Goal: Transaction & Acquisition: Purchase product/service

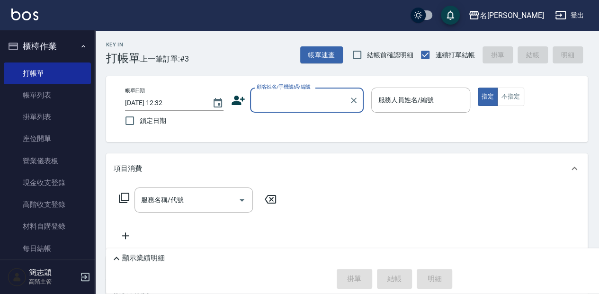
click at [269, 100] on input "顧客姓名/手機號碼/編號" at bounding box center [299, 100] width 91 height 17
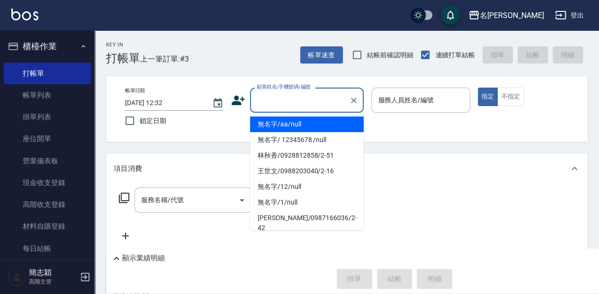
drag, startPoint x: 288, startPoint y: 126, endPoint x: 347, endPoint y: 114, distance: 60.5
click at [288, 126] on li "無名字/aa/null" at bounding box center [307, 125] width 114 height 16
type input "無名字/aa/null"
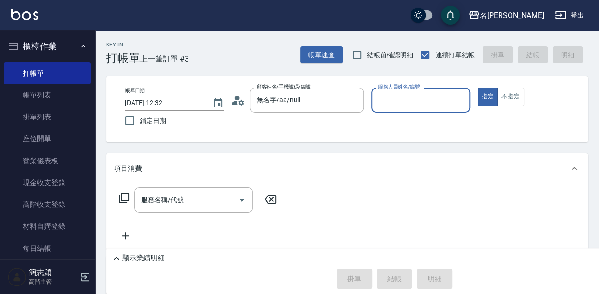
click at [414, 109] on div "服務人員姓名/編號" at bounding box center [420, 100] width 99 height 25
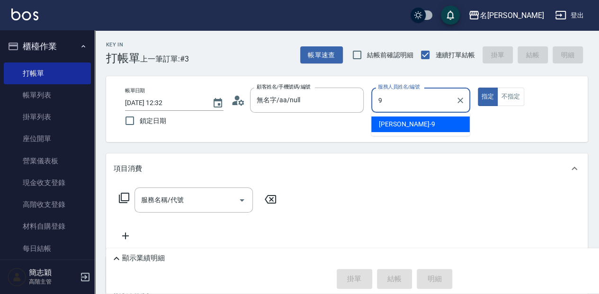
type input "[PERSON_NAME]-9"
type button "true"
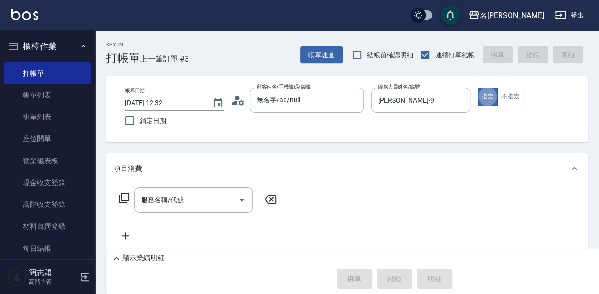
click at [124, 198] on icon at bounding box center [123, 197] width 11 height 11
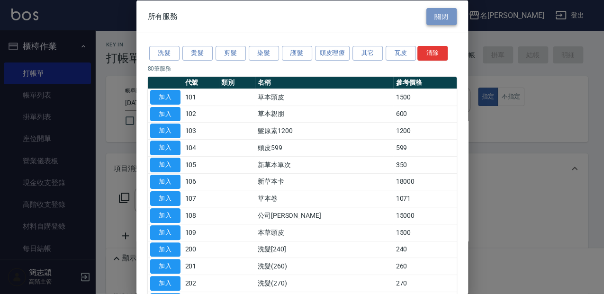
click at [437, 10] on button "關閉" at bounding box center [441, 17] width 30 height 18
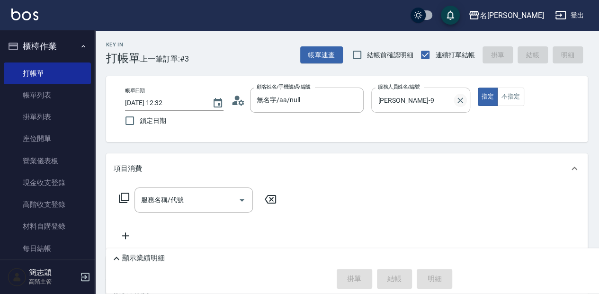
click at [460, 99] on icon "Clear" at bounding box center [461, 101] width 6 height 6
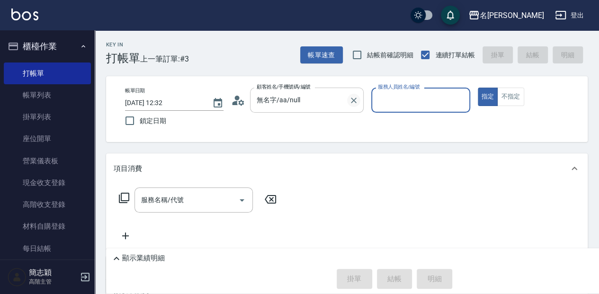
click at [356, 100] on icon "Clear" at bounding box center [353, 100] width 9 height 9
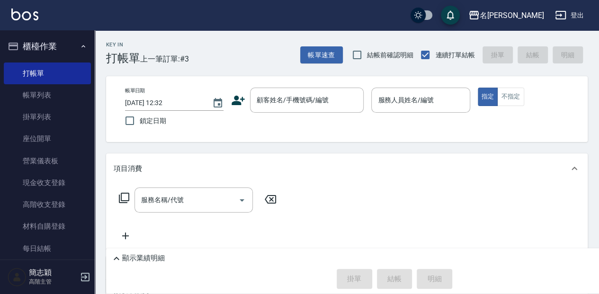
click at [263, 47] on div "Key In 打帳單 上一筆訂單:#3 帳單速查 結帳前確認明細 連續打單結帳 掛單 結帳 明細" at bounding box center [341, 47] width 493 height 35
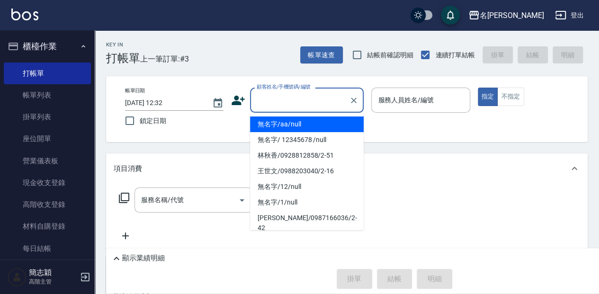
click at [314, 99] on input "顧客姓名/手機號碼/編號" at bounding box center [299, 100] width 91 height 17
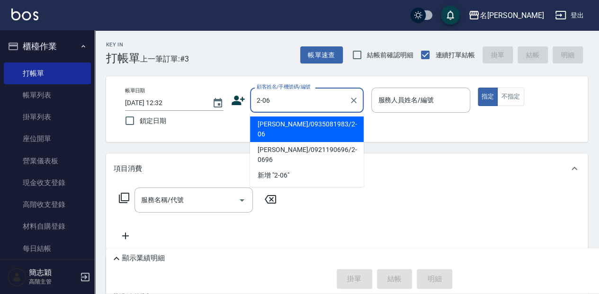
click at [343, 127] on li "[PERSON_NAME]/0935081983/2-06" at bounding box center [307, 130] width 114 height 26
type input "[PERSON_NAME]/0935081983/2-06"
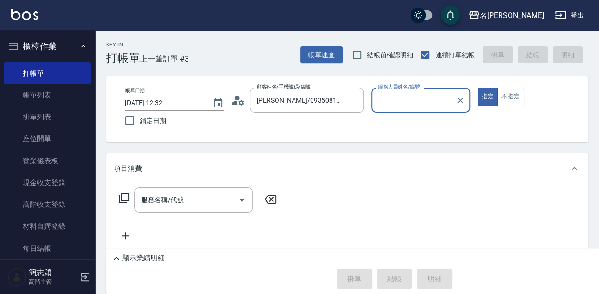
type input "[PERSON_NAME]-2"
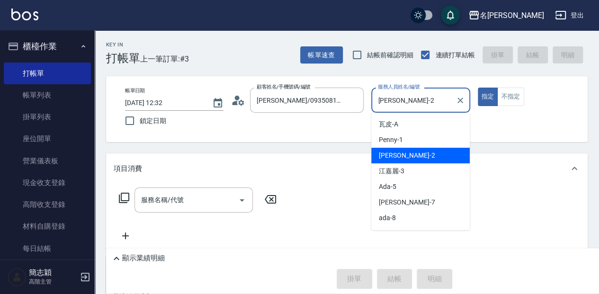
click at [420, 98] on input "[PERSON_NAME]-2" at bounding box center [414, 100] width 76 height 17
click at [413, 155] on div "[PERSON_NAME] -2" at bounding box center [420, 156] width 99 height 16
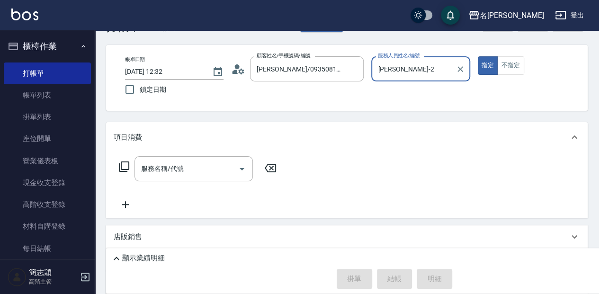
scroll to position [63, 0]
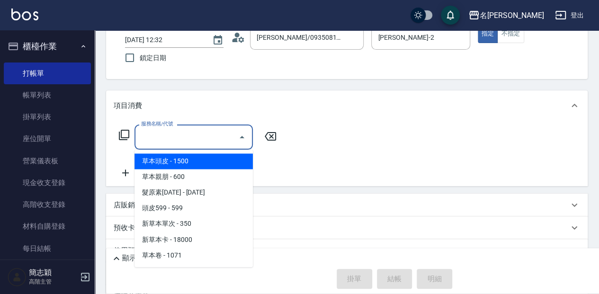
click at [192, 135] on input "服務名稱/代號" at bounding box center [187, 137] width 96 height 17
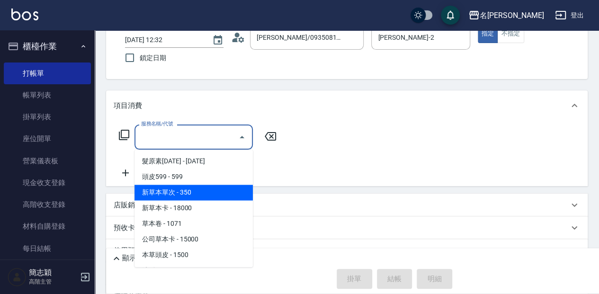
scroll to position [0, 0]
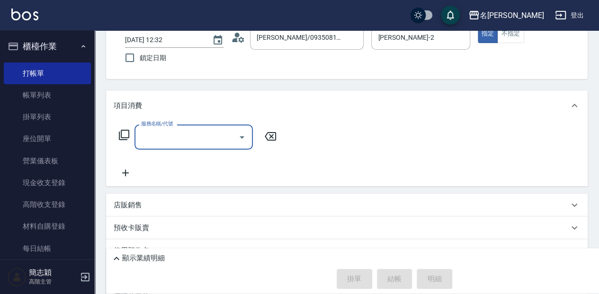
click at [161, 131] on input "服務名稱/代號" at bounding box center [187, 137] width 96 height 17
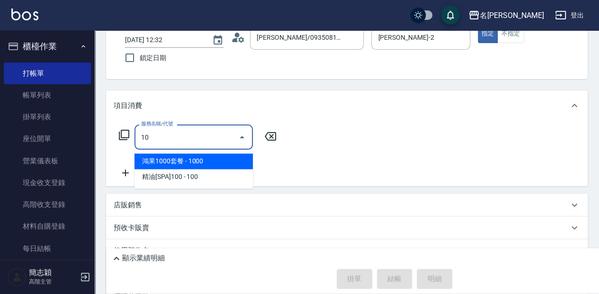
type input "105"
click at [186, 165] on span "新草本單次 - 350" at bounding box center [194, 161] width 118 height 16
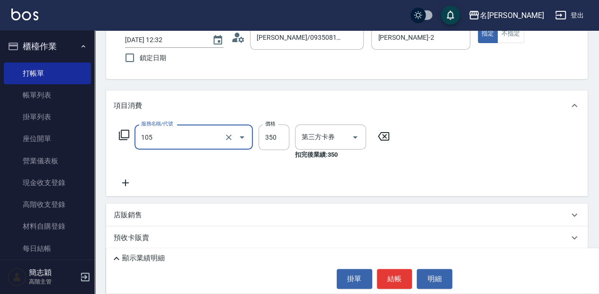
type input "舊有卡券"
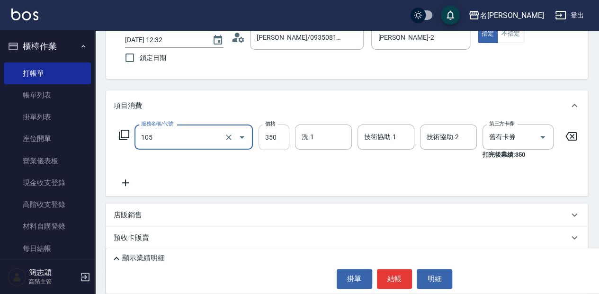
type input "新草本單次(105)"
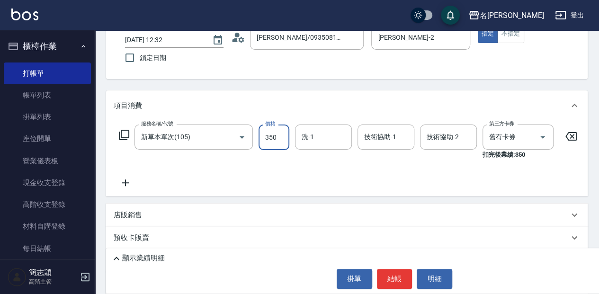
click at [274, 135] on input "350" at bounding box center [274, 138] width 31 height 26
type input "600"
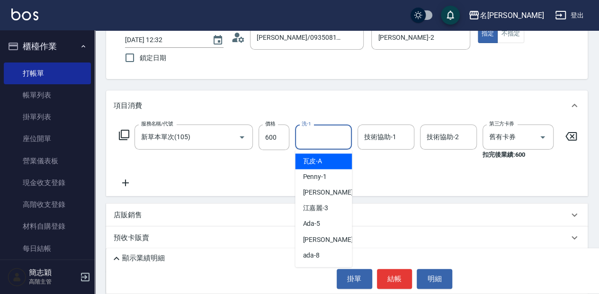
click at [329, 137] on input "洗-1" at bounding box center [323, 137] width 48 height 17
click at [338, 165] on div "品潔 -22" at bounding box center [323, 161] width 57 height 16
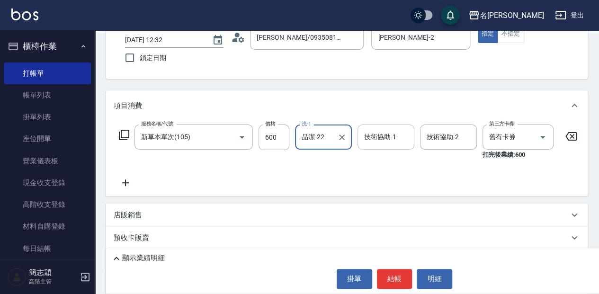
type input "品潔-22"
click at [376, 136] on div "技術協助-1 技術協助-1" at bounding box center [386, 137] width 57 height 25
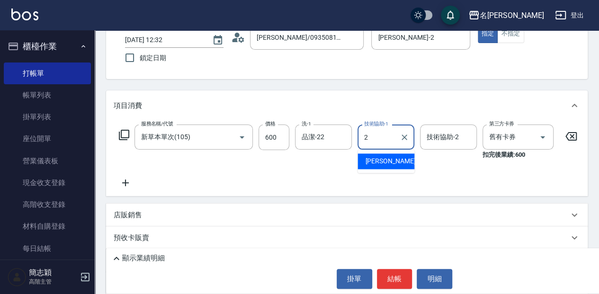
click at [386, 157] on div "[PERSON_NAME] -2" at bounding box center [386, 161] width 57 height 16
type input "[PERSON_NAME]-2"
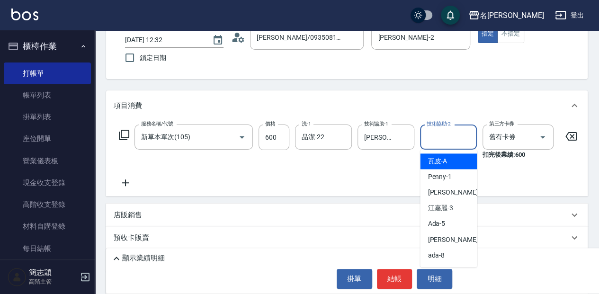
click at [448, 137] on input "技術協助-2" at bounding box center [448, 137] width 48 height 17
click at [450, 163] on span "品潔 -22" at bounding box center [439, 161] width 23 height 10
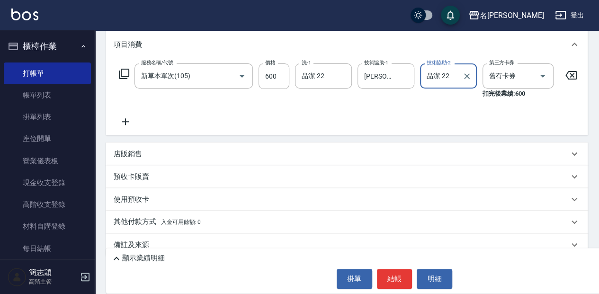
scroll to position [126, 0]
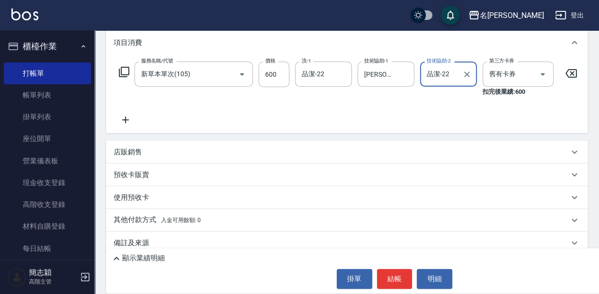
type input "品潔-22"
click at [135, 156] on p "店販銷售" at bounding box center [128, 152] width 28 height 10
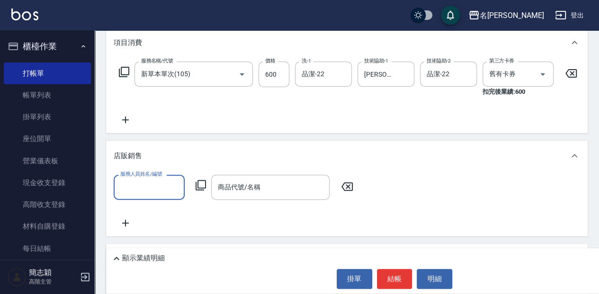
scroll to position [0, 0]
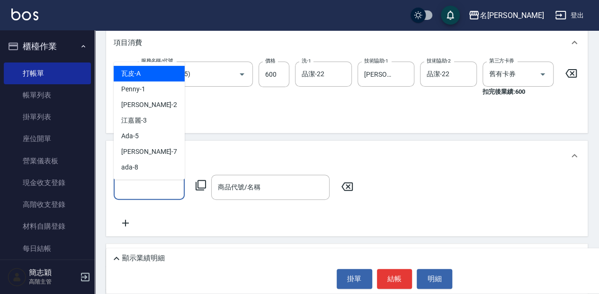
click at [152, 190] on input "服務人員姓名/編號" at bounding box center [149, 187] width 63 height 17
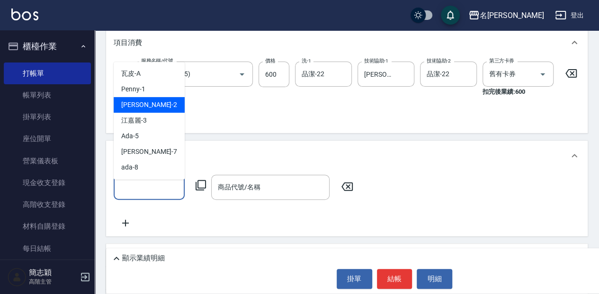
click at [146, 101] on div "[PERSON_NAME] -2" at bounding box center [149, 105] width 71 height 16
type input "[PERSON_NAME]-2"
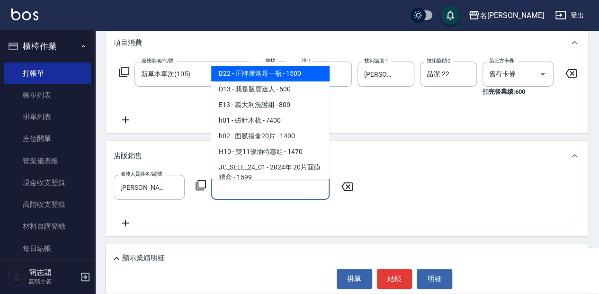
click at [281, 193] on input "商品代號/名稱" at bounding box center [271, 187] width 110 height 17
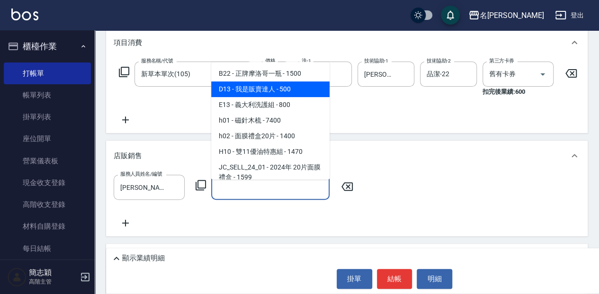
click at [270, 90] on span "D13 - 我是販賣達人 - 500" at bounding box center [270, 89] width 118 height 16
type input "我是販賣達人"
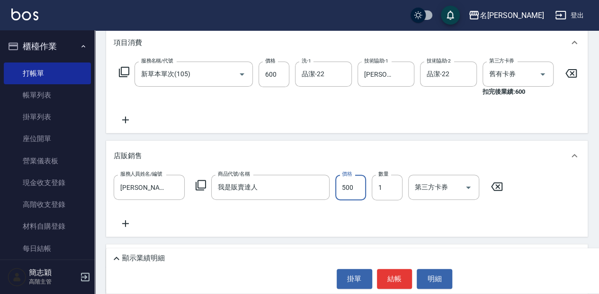
click at [353, 190] on input "500" at bounding box center [350, 188] width 31 height 26
type input "2640"
click at [401, 277] on button "結帳" at bounding box center [395, 279] width 36 height 20
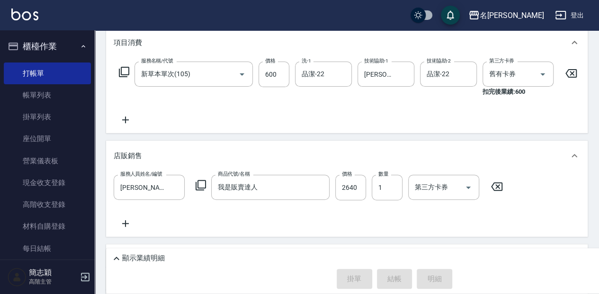
type input "[DATE] 13:56"
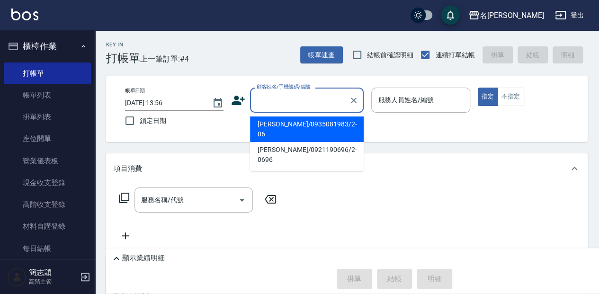
click at [293, 99] on input "顧客姓名/手機號碼/編號" at bounding box center [299, 100] width 91 height 17
click at [321, 121] on li "[PERSON_NAME]/0935081983/2-06" at bounding box center [307, 130] width 114 height 26
type input "[PERSON_NAME]/0935081983/2-06"
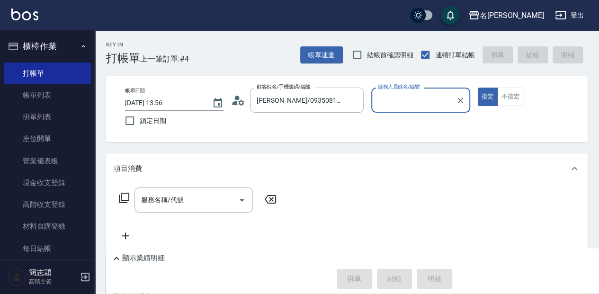
type input "[PERSON_NAME]-2"
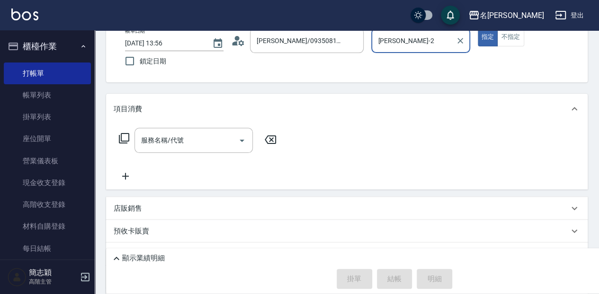
scroll to position [63, 0]
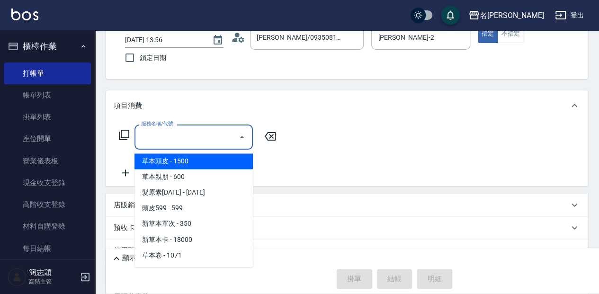
click at [205, 134] on input "服務名稱/代號" at bounding box center [187, 137] width 96 height 17
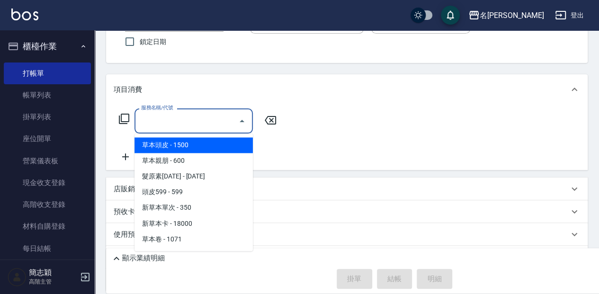
scroll to position [95, 0]
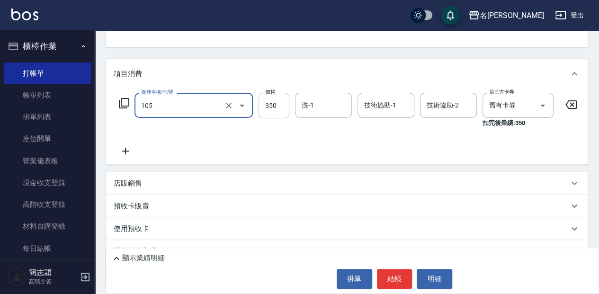
type input "新草本單次(105)"
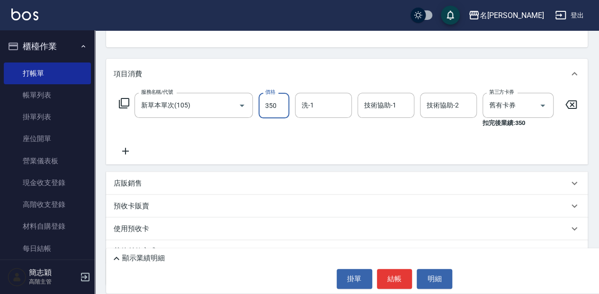
click at [277, 103] on input "350" at bounding box center [274, 106] width 31 height 26
type input "600"
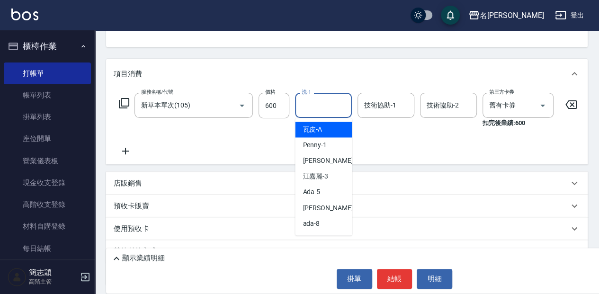
click at [321, 99] on input "洗-1" at bounding box center [323, 105] width 48 height 17
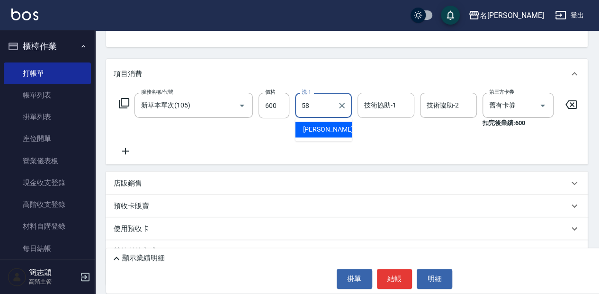
drag, startPoint x: 338, startPoint y: 127, endPoint x: 362, endPoint y: 114, distance: 27.1
click at [338, 126] on div "[PERSON_NAME] -58" at bounding box center [323, 130] width 57 height 16
type input "[PERSON_NAME]-58"
click at [376, 106] on div "技術協助-1 技術協助-1" at bounding box center [386, 105] width 57 height 25
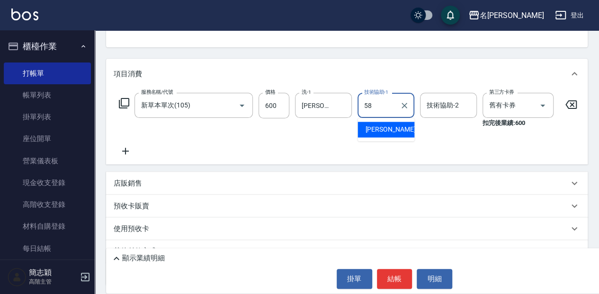
click at [380, 123] on div "[PERSON_NAME] -58" at bounding box center [386, 130] width 57 height 16
type input "[PERSON_NAME]-58"
click at [450, 104] on div "技術協助-2 技術協助-2" at bounding box center [448, 105] width 57 height 25
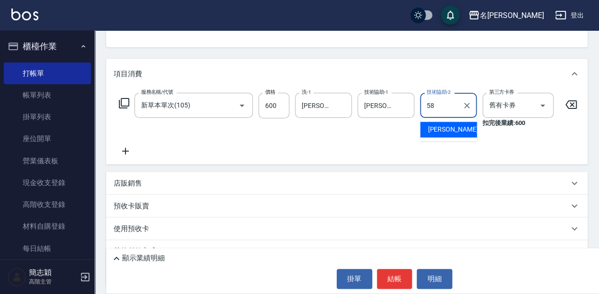
click at [458, 128] on div "[PERSON_NAME] -58" at bounding box center [448, 130] width 57 height 16
type input "[PERSON_NAME]-58"
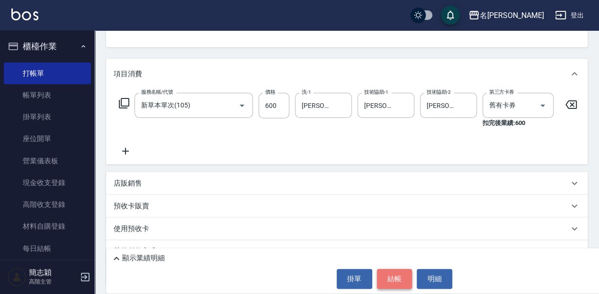
click at [398, 280] on button "結帳" at bounding box center [395, 279] width 36 height 20
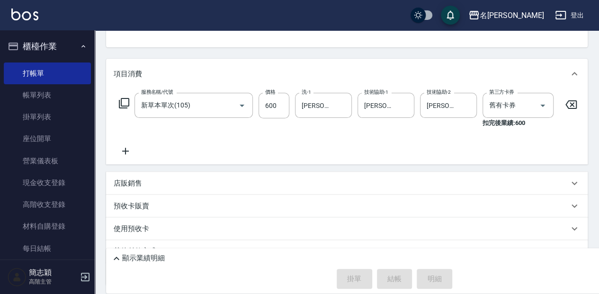
type input "[DATE] 13:57"
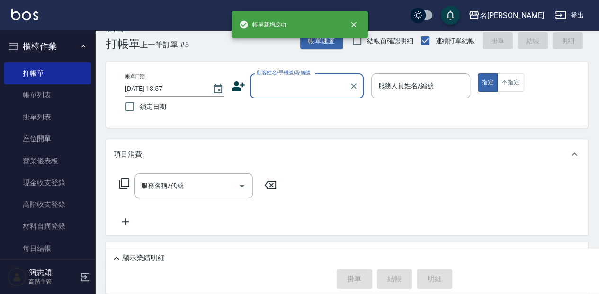
scroll to position [0, 0]
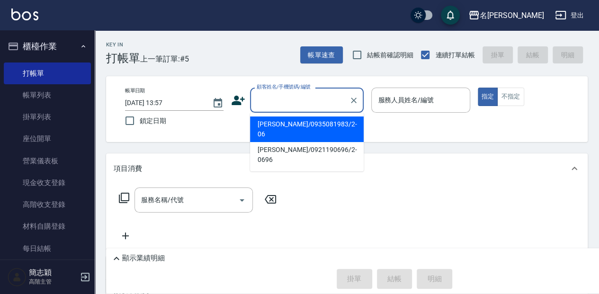
click at [305, 100] on input "顧客姓名/手機號碼/編號" at bounding box center [299, 100] width 91 height 17
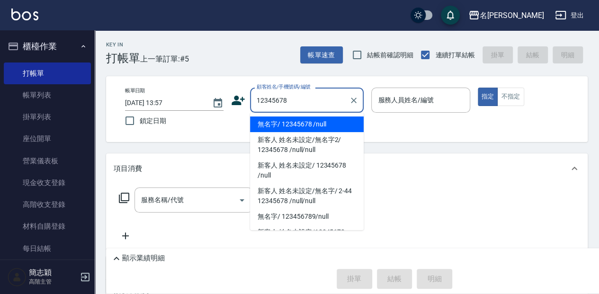
click at [337, 125] on li "無名字/ 12345678 /null" at bounding box center [307, 125] width 114 height 16
type input "無名字/ 12345678 /null"
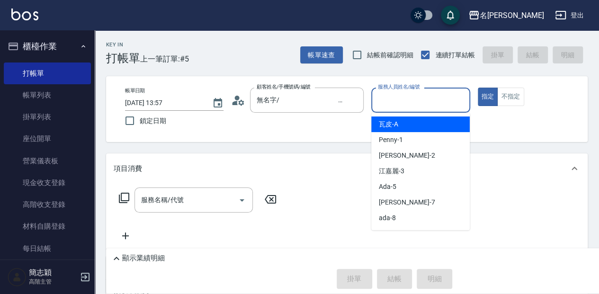
click at [424, 99] on input "服務人員姓名/編號" at bounding box center [421, 100] width 90 height 17
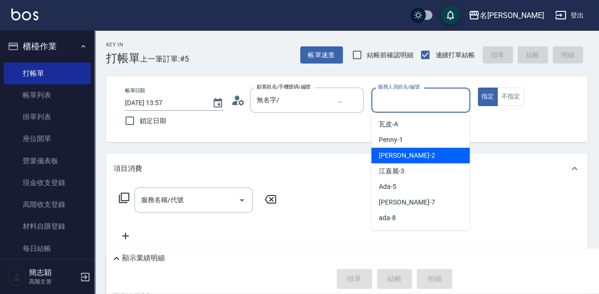
click at [404, 156] on div "[PERSON_NAME] -2" at bounding box center [420, 156] width 99 height 16
type input "[PERSON_NAME]-2"
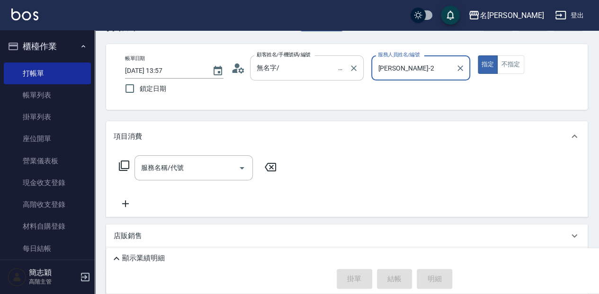
scroll to position [63, 0]
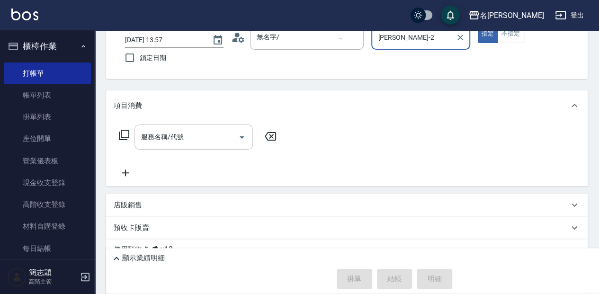
click at [197, 139] on input "服務名稱/代號" at bounding box center [187, 137] width 96 height 17
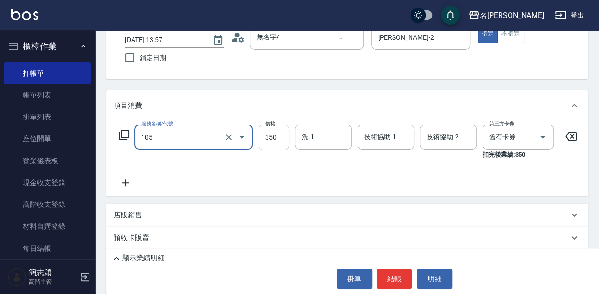
type input "新草本單次(105)"
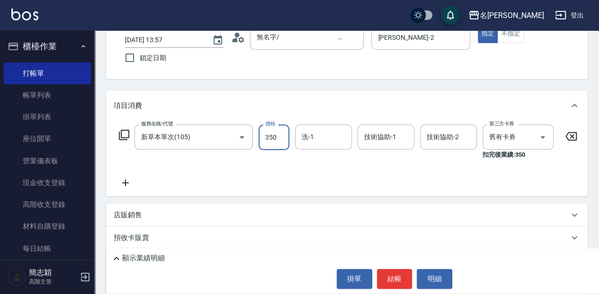
click at [279, 134] on input "350" at bounding box center [274, 138] width 31 height 26
type input "540"
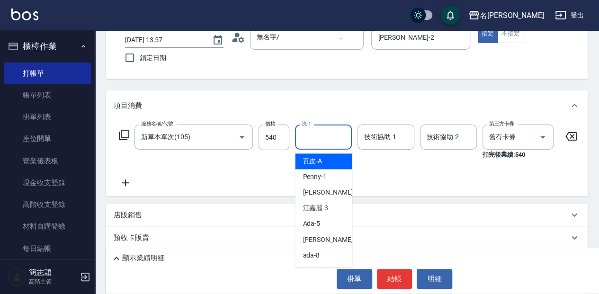
click at [329, 134] on input "洗-1" at bounding box center [323, 137] width 48 height 17
drag, startPoint x: 323, startPoint y: 159, endPoint x: 378, endPoint y: 143, distance: 57.3
click at [325, 158] on span "品潔 -22" at bounding box center [314, 161] width 23 height 10
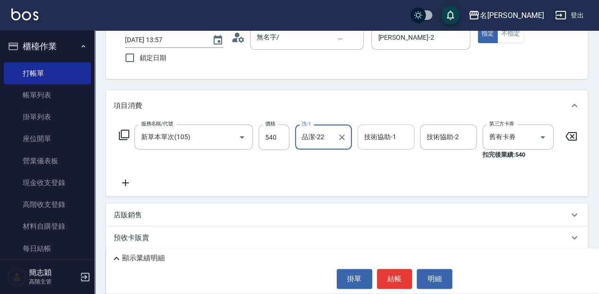
type input "品潔-22"
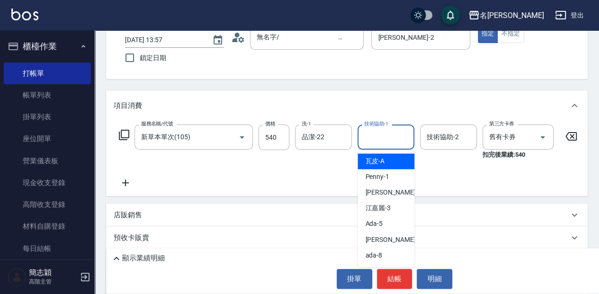
click at [387, 140] on input "技術協助-1" at bounding box center [386, 137] width 48 height 17
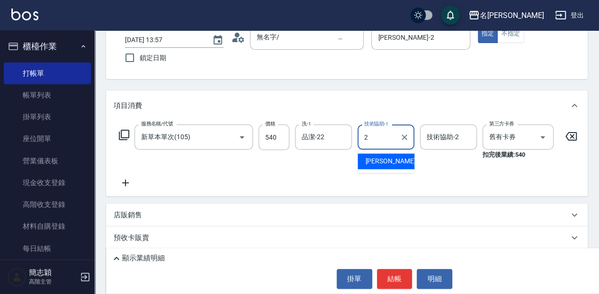
click at [403, 163] on div "[PERSON_NAME] -2" at bounding box center [386, 161] width 57 height 16
type input "[PERSON_NAME]-2"
click at [455, 135] on input "技術協助-2" at bounding box center [448, 137] width 48 height 17
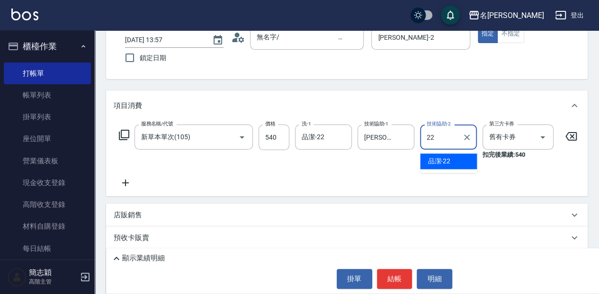
click at [451, 159] on div "品潔 -22" at bounding box center [448, 161] width 57 height 16
type input "品潔-22"
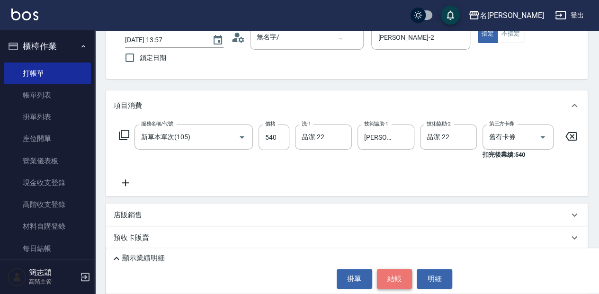
click at [395, 277] on button "結帳" at bounding box center [395, 279] width 36 height 20
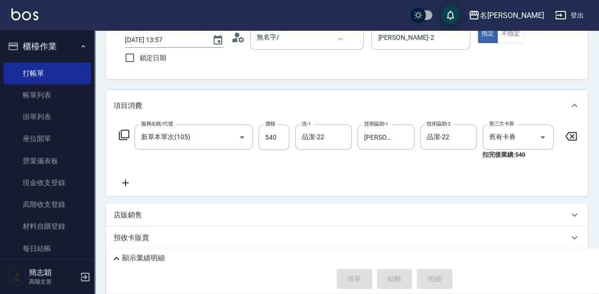
type input "[DATE] 14:00"
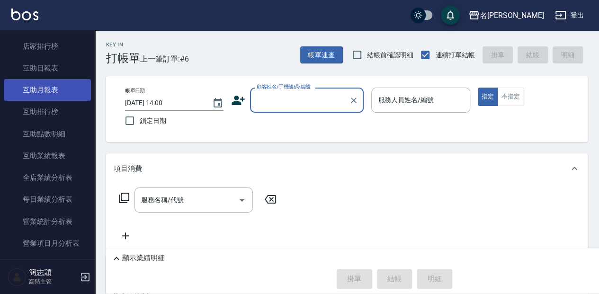
scroll to position [474, 0]
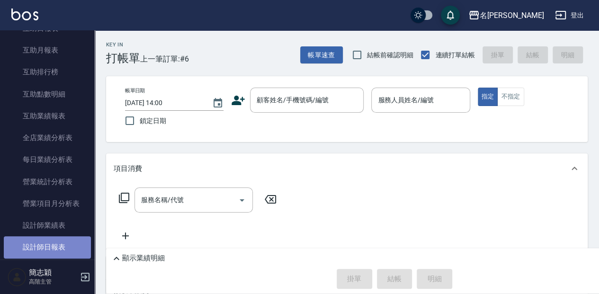
click at [71, 245] on link "設計師日報表" at bounding box center [47, 247] width 87 height 22
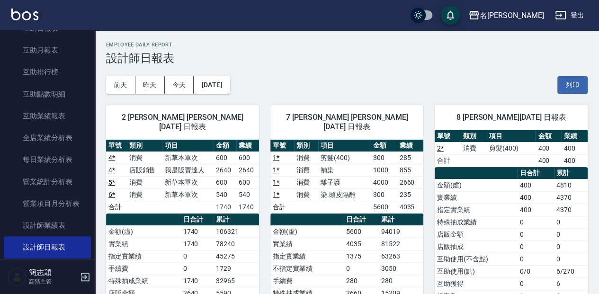
scroll to position [31, 0]
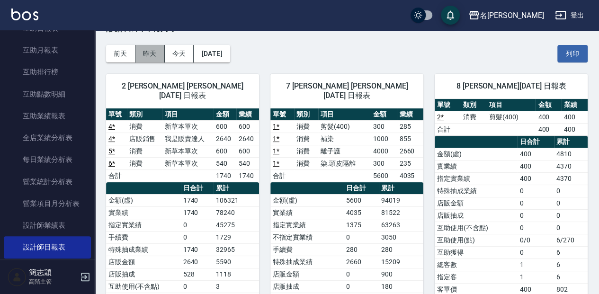
click at [143, 57] on button "昨天" at bounding box center [149, 54] width 29 height 18
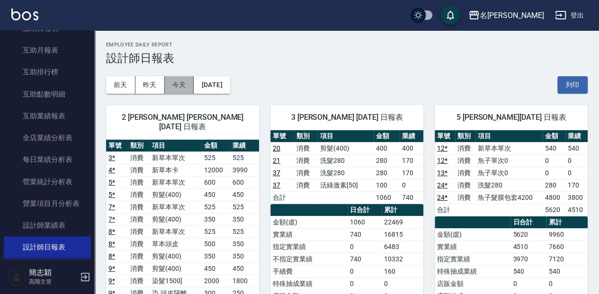
click at [172, 84] on button "今天" at bounding box center [179, 85] width 29 height 18
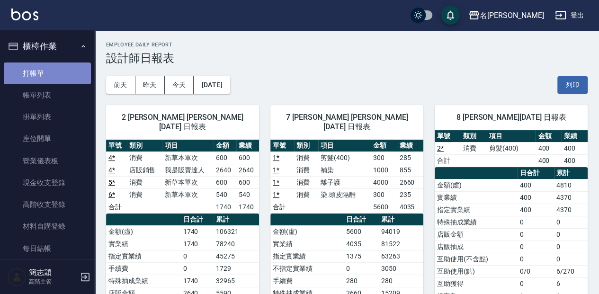
click at [60, 76] on link "打帳單" at bounding box center [47, 74] width 87 height 22
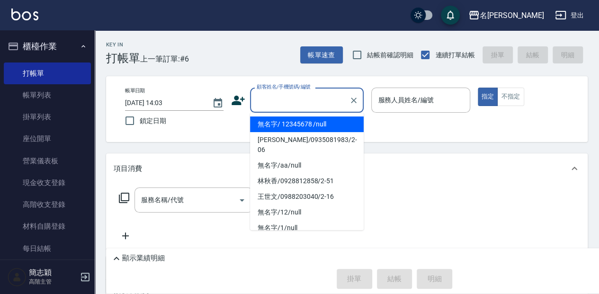
click at [321, 98] on input "顧客姓名/手機號碼/編號" at bounding box center [299, 100] width 91 height 17
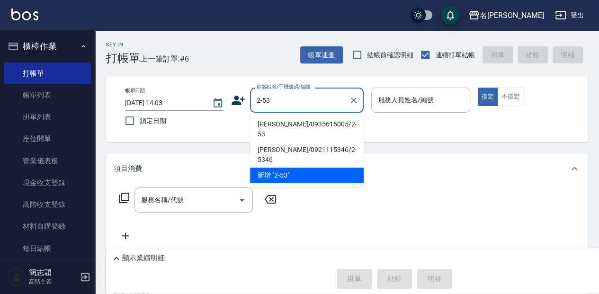
click at [326, 126] on li "[PERSON_NAME]/0935615005/2-53" at bounding box center [307, 130] width 114 height 26
type input "[PERSON_NAME]/0935615005/2-53"
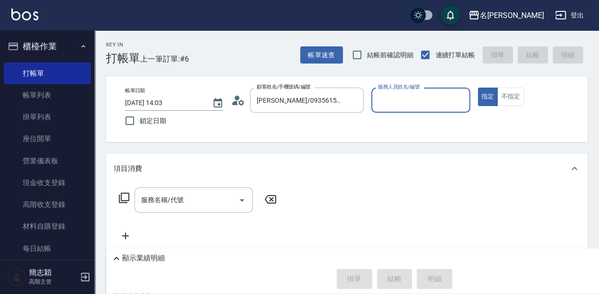
type input "[PERSON_NAME]-2"
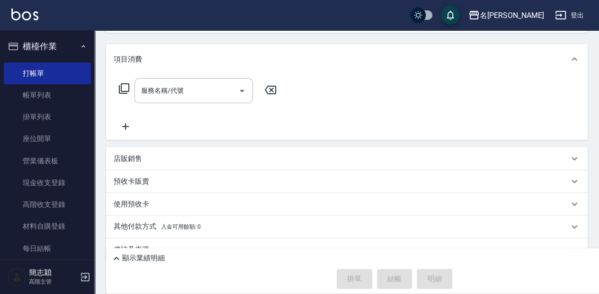
scroll to position [126, 0]
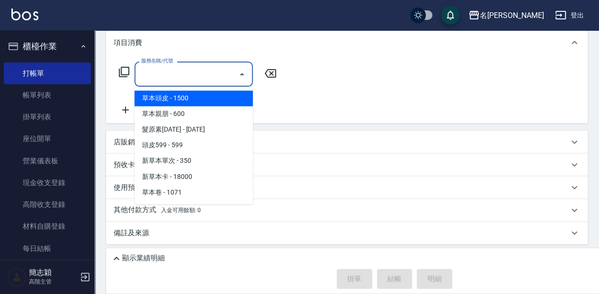
click at [193, 74] on input "服務名稱/代號" at bounding box center [187, 74] width 96 height 17
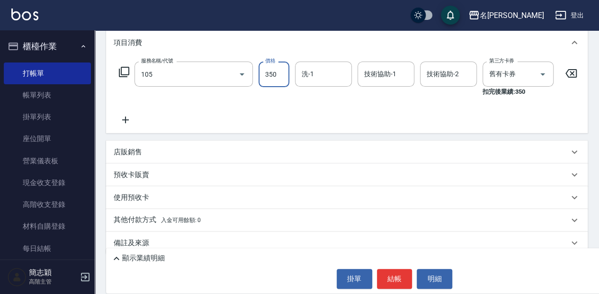
type input "新草本單次(105)"
click at [274, 69] on input "350" at bounding box center [274, 75] width 31 height 26
type input "525"
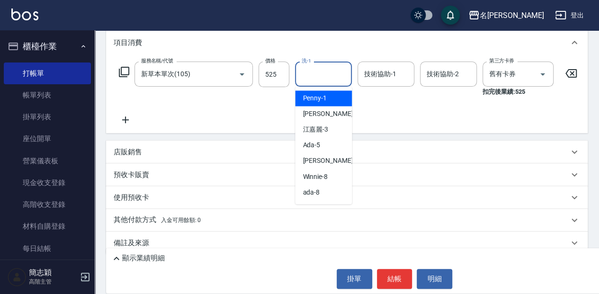
click at [323, 72] on input "洗-1" at bounding box center [323, 74] width 48 height 17
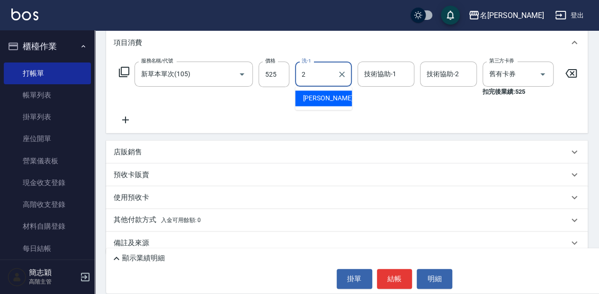
click at [330, 96] on div "[PERSON_NAME] -2" at bounding box center [323, 98] width 57 height 16
type input "[PERSON_NAME]-2"
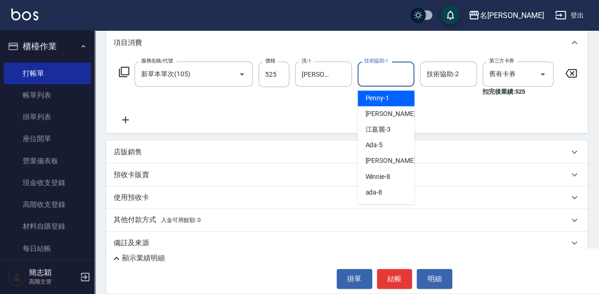
click at [391, 70] on input "技術協助-1" at bounding box center [386, 74] width 48 height 17
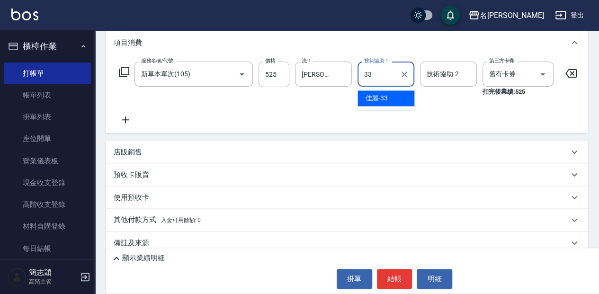
click at [393, 100] on div "佳麗 -33" at bounding box center [386, 98] width 57 height 16
type input "佳麗-33"
click at [450, 72] on input "技術協助-2" at bounding box center [448, 74] width 48 height 17
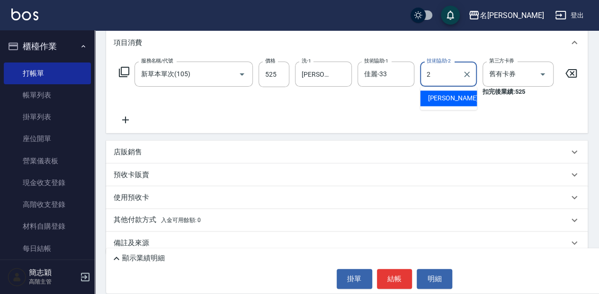
click at [454, 98] on div "[PERSON_NAME] -2" at bounding box center [448, 98] width 57 height 16
type input "[PERSON_NAME]-2"
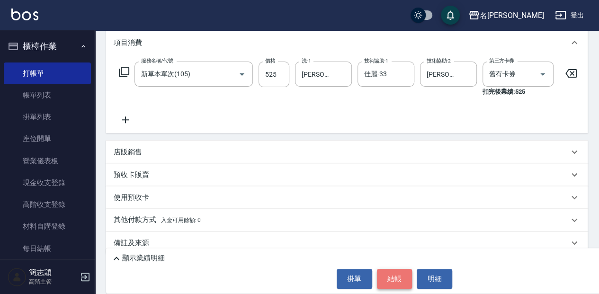
click at [396, 277] on button "結帳" at bounding box center [395, 279] width 36 height 20
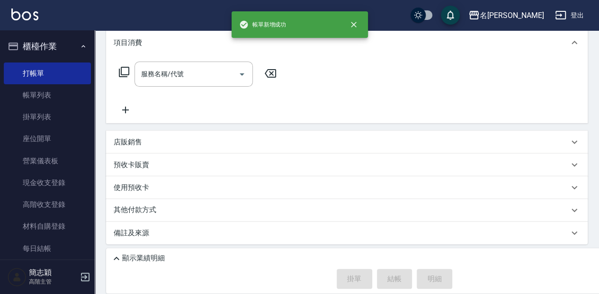
scroll to position [0, 0]
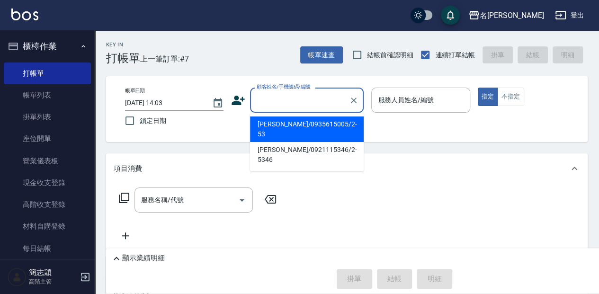
click at [266, 98] on input "顧客姓名/手機號碼/編號" at bounding box center [299, 100] width 91 height 17
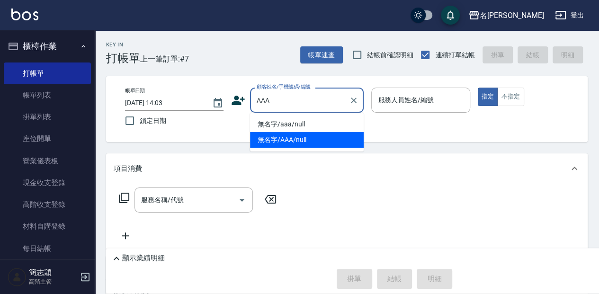
click at [333, 135] on li "無名字/AAA/null" at bounding box center [307, 140] width 114 height 16
type input "無名字/AAA/null"
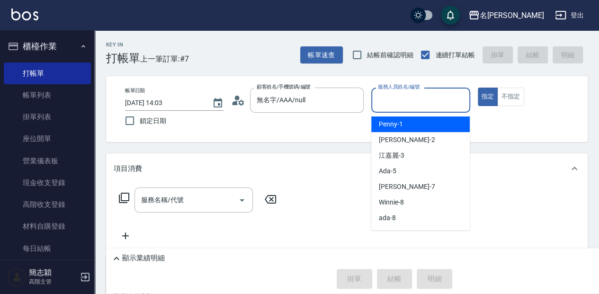
click at [399, 94] on input "服務人員姓名/編號" at bounding box center [421, 100] width 90 height 17
type input "瓦皮-A"
type button "true"
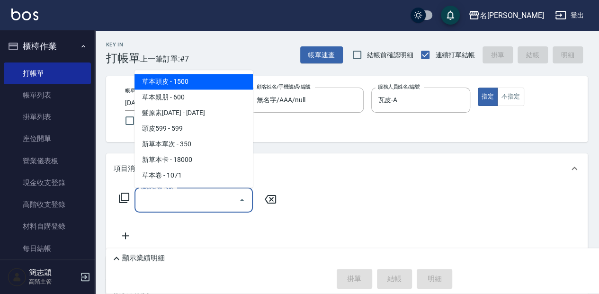
click at [186, 201] on input "服務名稱/代號" at bounding box center [187, 200] width 96 height 17
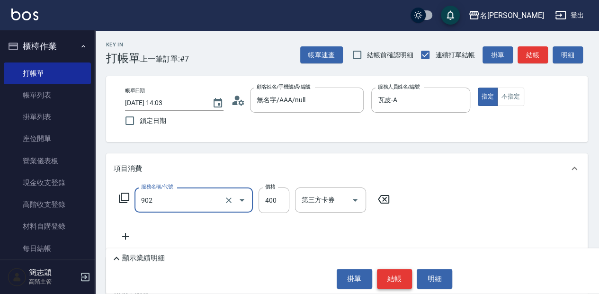
type input "修腳(902)"
click at [403, 281] on button "結帳" at bounding box center [395, 279] width 36 height 20
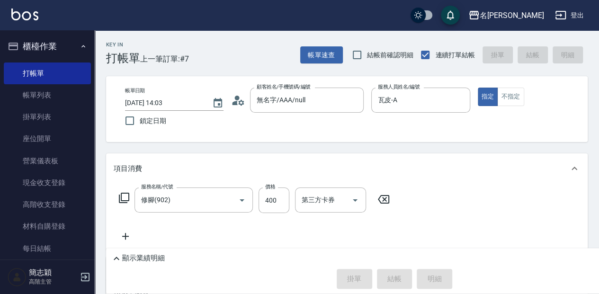
type input "[DATE] 14:44"
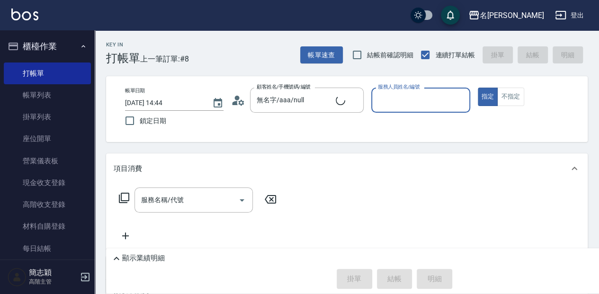
type input "無名字/aa/null"
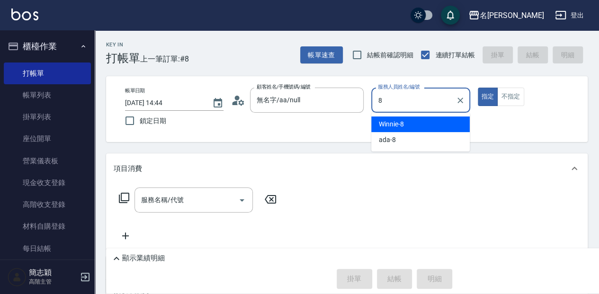
type input "Winnie-8"
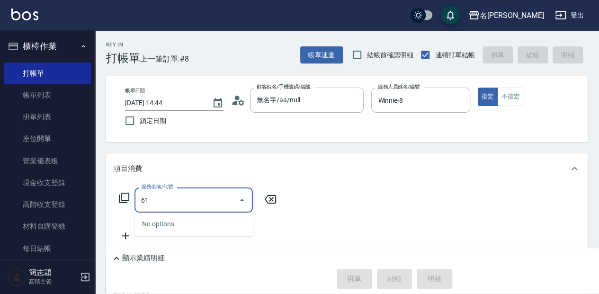
type input "6"
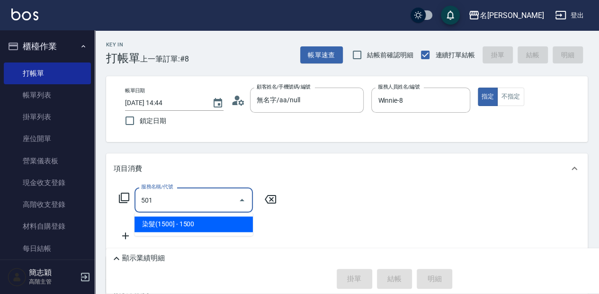
type input "染髮(1500](501)"
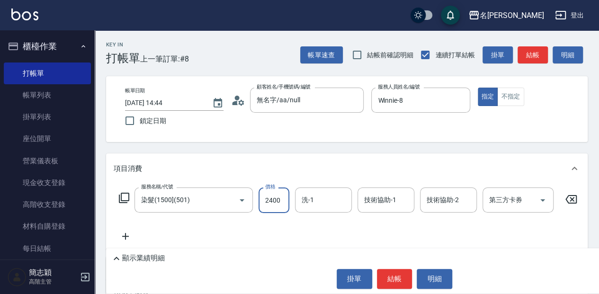
type input "2400"
type input "8"
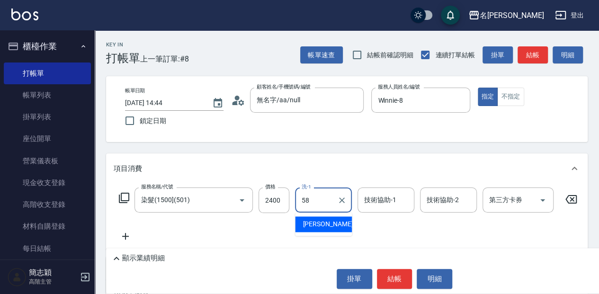
type input "[PERSON_NAME]-58"
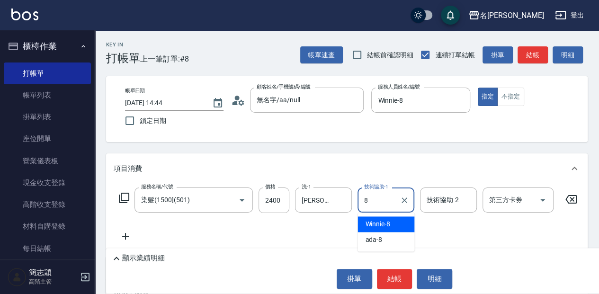
type input "Winnie-8"
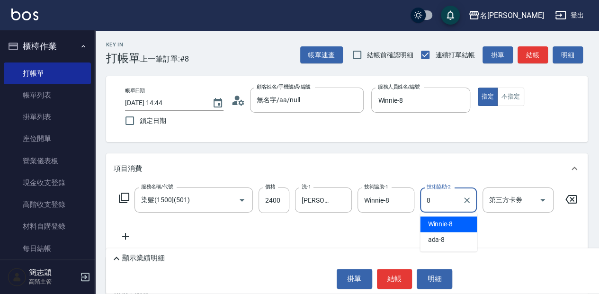
type input "Winnie-8"
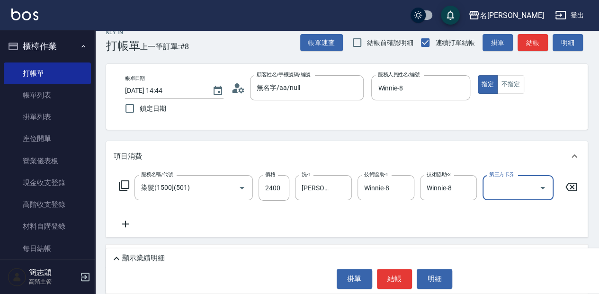
scroll to position [31, 0]
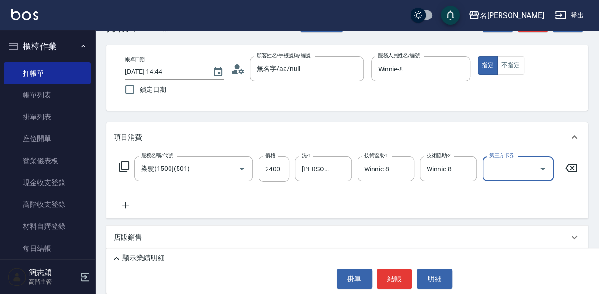
click at [128, 207] on icon at bounding box center [126, 204] width 24 height 11
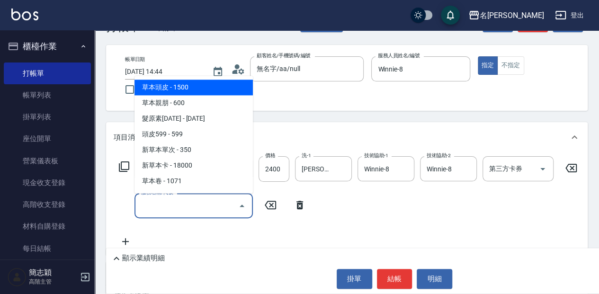
click at [159, 208] on input "服務名稱/代號" at bounding box center [187, 206] width 96 height 17
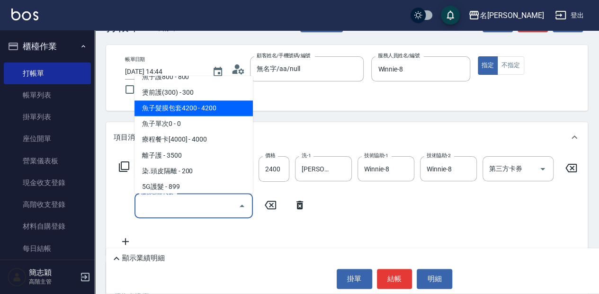
scroll to position [835, 0]
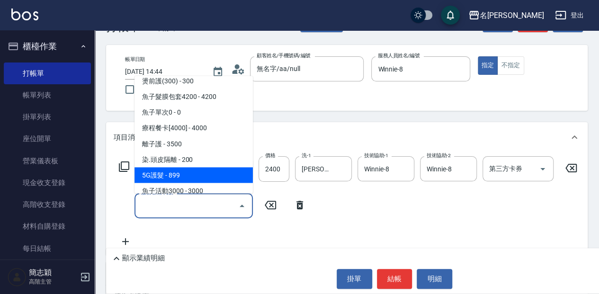
click at [200, 170] on span "5G護髮 - 899" at bounding box center [194, 175] width 118 height 16
type input "5G護髮(613)"
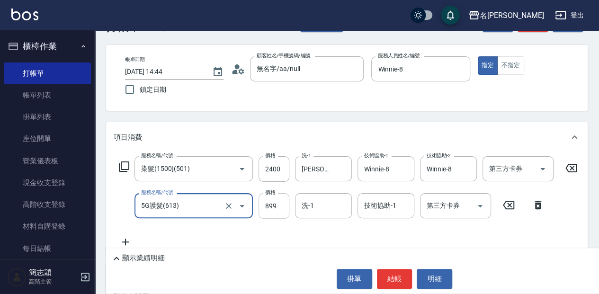
click at [274, 208] on input "899" at bounding box center [274, 206] width 31 height 26
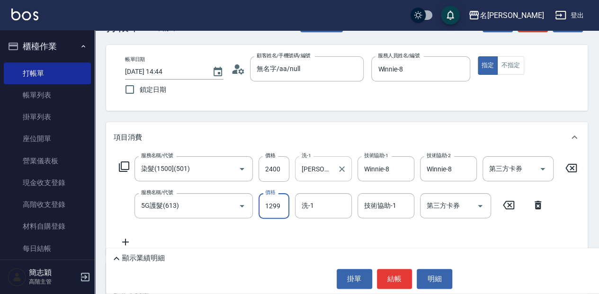
type input "1299"
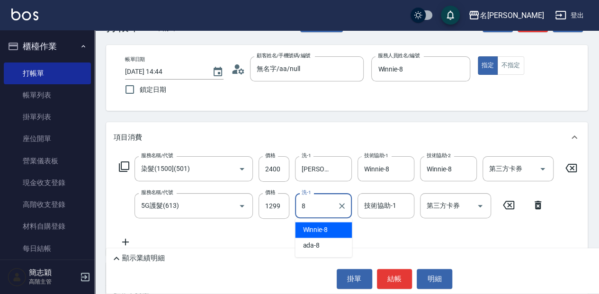
type input "Winnie-8"
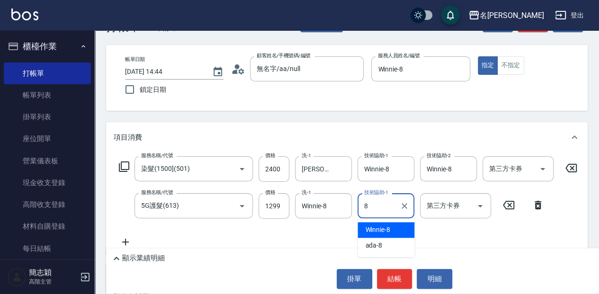
type input "Winnie-8"
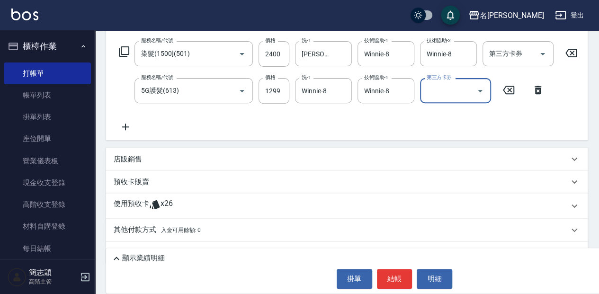
scroll to position [158, 0]
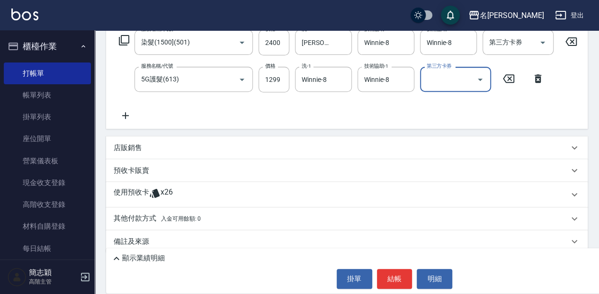
click at [146, 224] on p "其他付款方式 入金可用餘額: 0" at bounding box center [157, 219] width 87 height 10
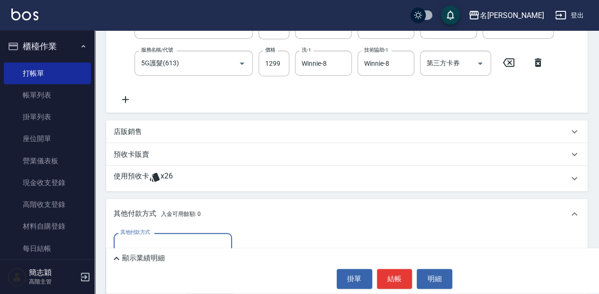
scroll to position [190, 0]
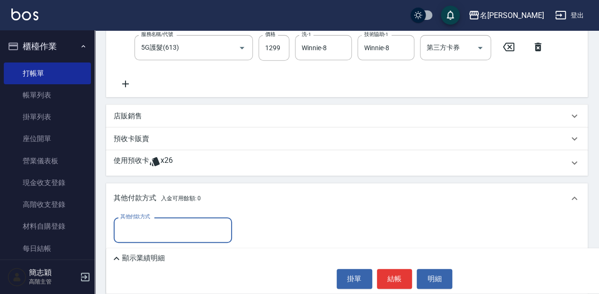
click at [184, 234] on input "其他付款方式" at bounding box center [173, 230] width 110 height 17
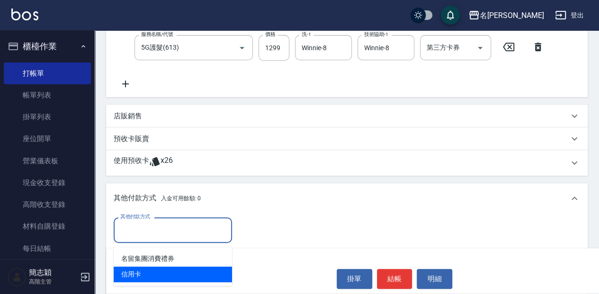
drag, startPoint x: 192, startPoint y: 271, endPoint x: 309, endPoint y: 213, distance: 130.3
click at [192, 271] on span "信用卡" at bounding box center [173, 275] width 118 height 16
type input "信用卡"
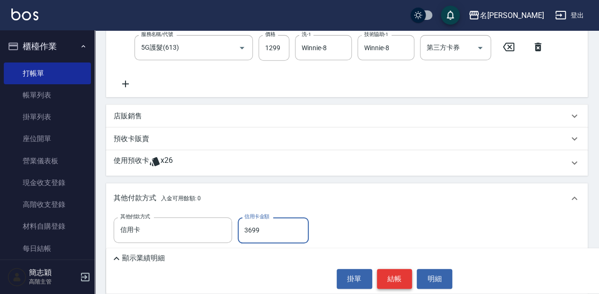
type input "3699"
click at [395, 282] on button "結帳" at bounding box center [395, 279] width 36 height 20
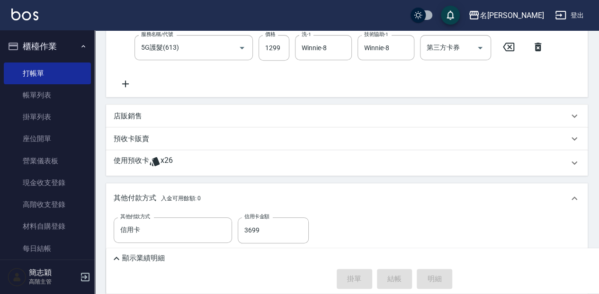
type input "[DATE] 15:01"
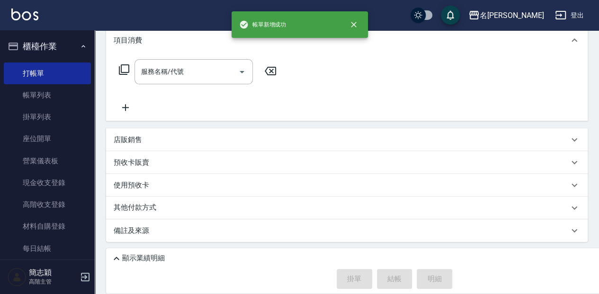
scroll to position [0, 0]
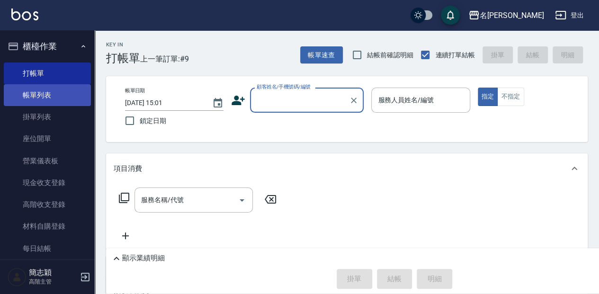
click at [74, 98] on link "帳單列表" at bounding box center [47, 95] width 87 height 22
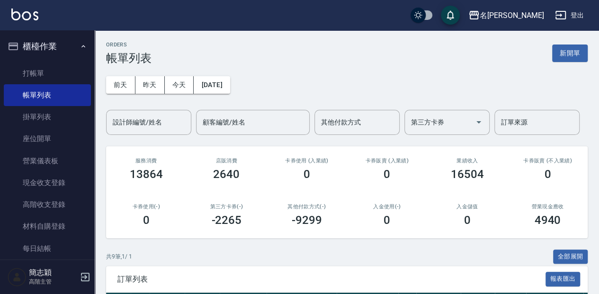
click at [176, 76] on div "[DATE] [DATE] [DATE] [DATE] 設計師編號/姓名 設計師編號/姓名 顧客編號/姓名 顧客編號/姓名 其他付款方式 其他付款方式 第三方…" at bounding box center [347, 100] width 482 height 70
click at [169, 127] on input "設計師編號/姓名" at bounding box center [148, 122] width 77 height 17
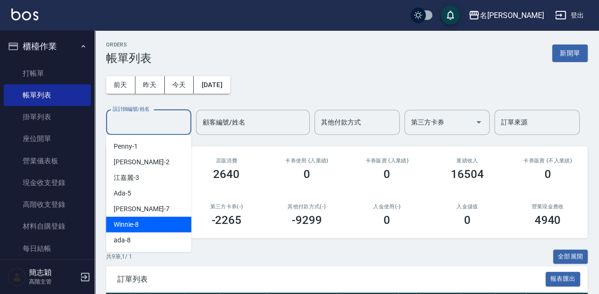
click at [160, 227] on div "Winnie -8" at bounding box center [148, 225] width 85 height 16
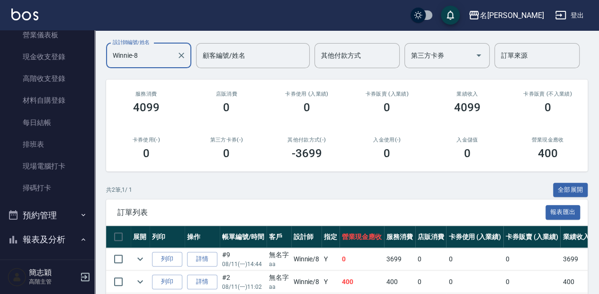
scroll to position [44, 0]
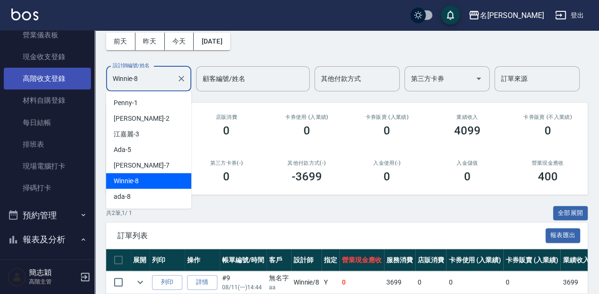
drag, startPoint x: 156, startPoint y: 74, endPoint x: 72, endPoint y: 80, distance: 84.5
click at [72, 80] on div "名留中和 登出 櫃檯作業 打帳單 帳單列表 掛單列表 座位開單 營業儀表板 現金收支登錄 高階收支登錄 材料自購登錄 每日結帳 排班表 現場電腦打卡 掃碼打卡…" at bounding box center [299, 154] width 599 height 397
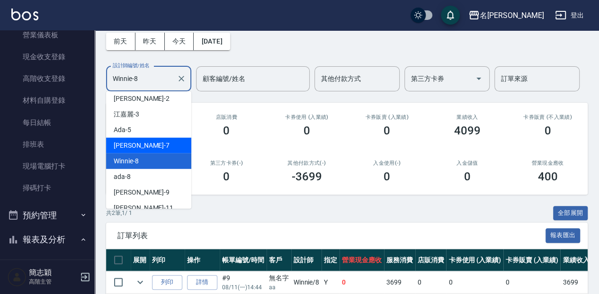
scroll to position [31, 0]
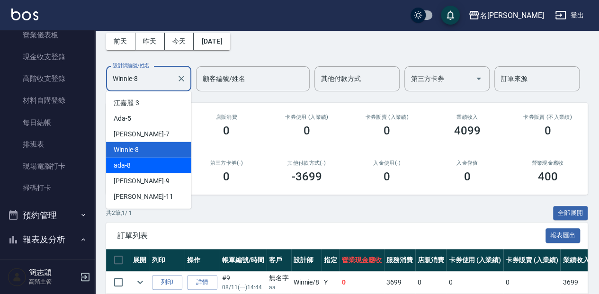
click at [155, 162] on div "ada -8" at bounding box center [148, 166] width 85 height 16
type input "ada-8"
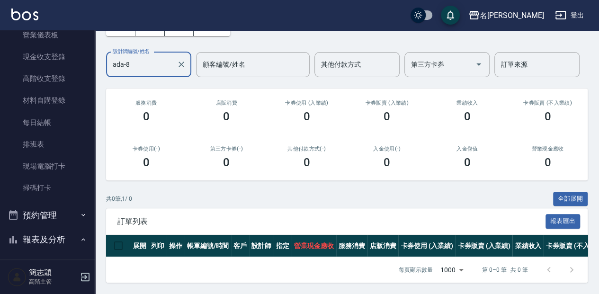
scroll to position [0, 0]
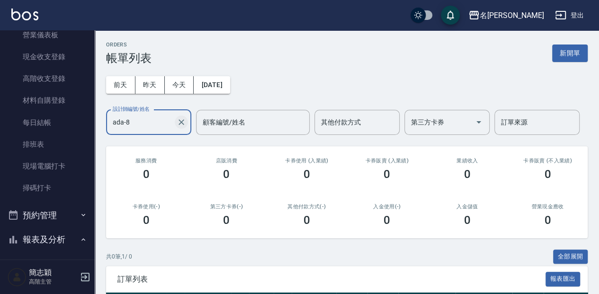
click at [183, 123] on icon "Clear" at bounding box center [182, 122] width 6 height 6
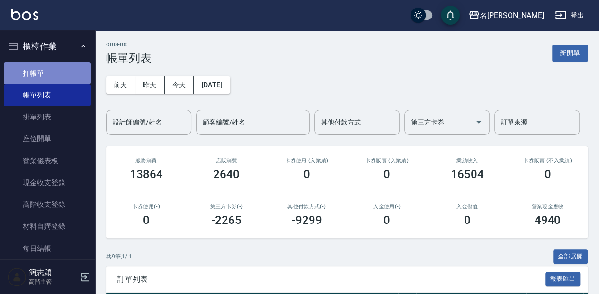
click at [53, 70] on link "打帳單" at bounding box center [47, 74] width 87 height 22
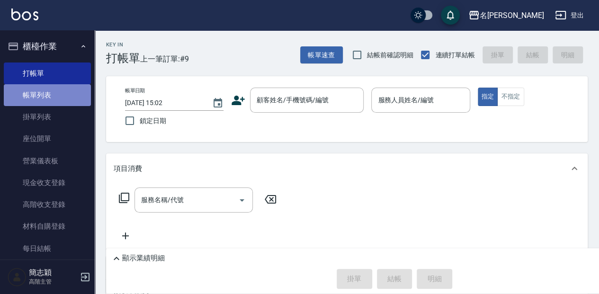
click at [67, 101] on link "帳單列表" at bounding box center [47, 95] width 87 height 22
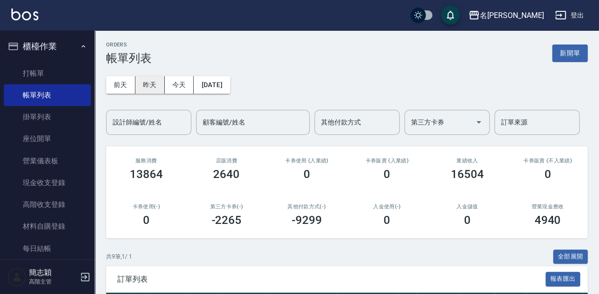
click at [157, 89] on button "昨天" at bounding box center [149, 85] width 29 height 18
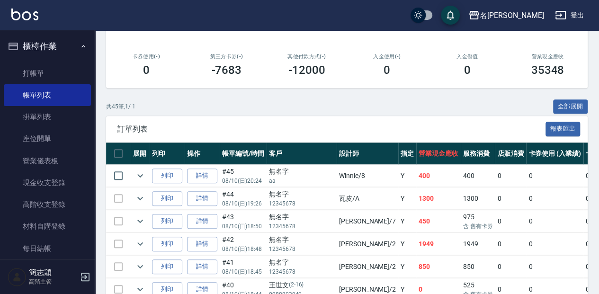
scroll to position [158, 0]
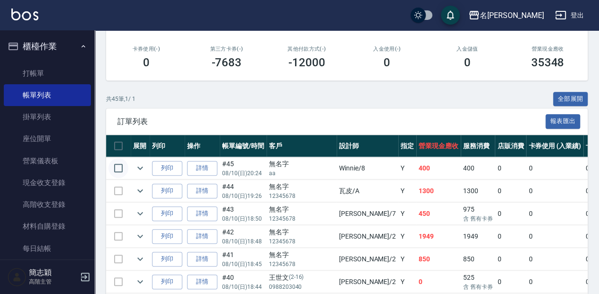
click at [119, 170] on input "checkbox" at bounding box center [118, 168] width 20 height 20
checkbox input "true"
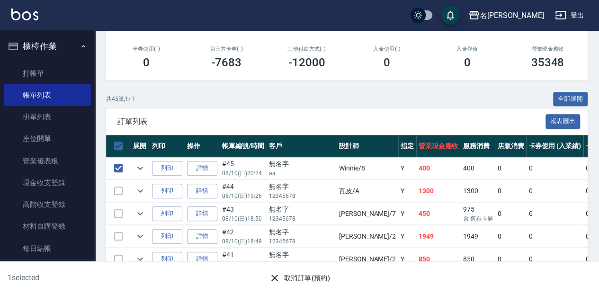
click at [301, 284] on button "取消訂單(預約)" at bounding box center [299, 279] width 69 height 18
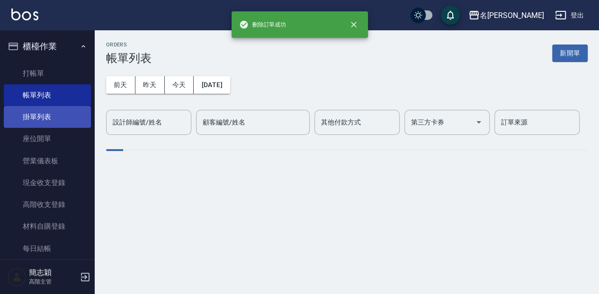
scroll to position [0, 0]
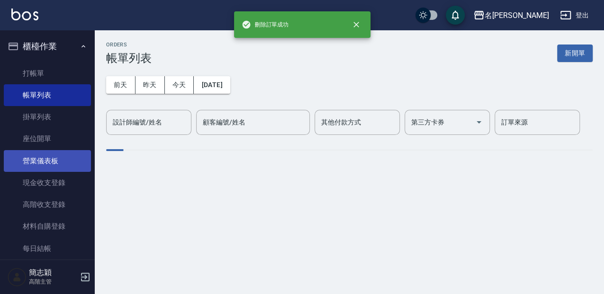
click at [47, 77] on link "打帳單" at bounding box center [47, 74] width 87 height 22
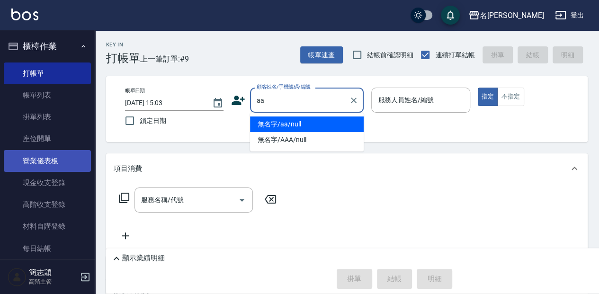
type input "aa"
type input "8"
type input "無名字/AAA/null"
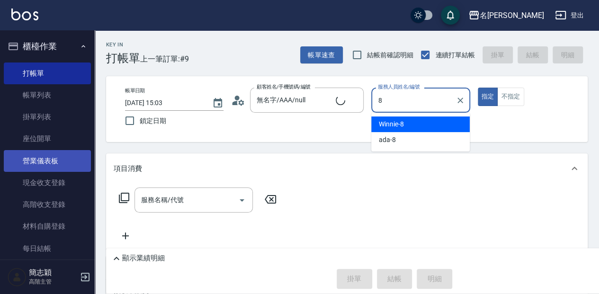
type input "8"
type button "true"
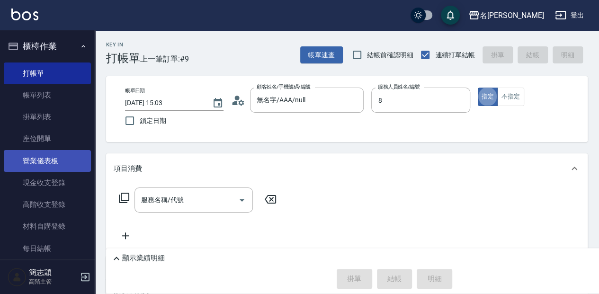
type input "無名字/aa/null"
type input "Winnie-8"
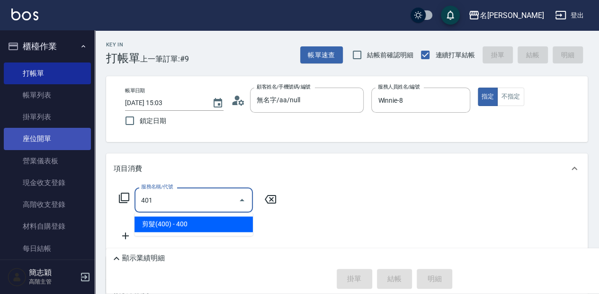
type input "剪髮(400)(401)"
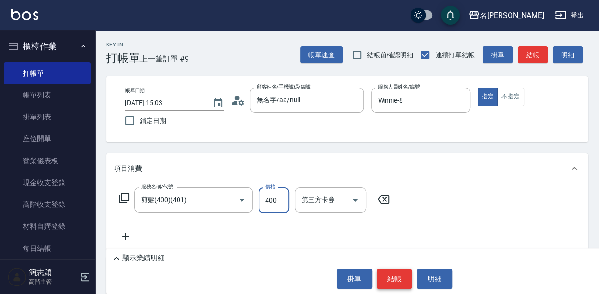
click at [382, 271] on button "結帳" at bounding box center [395, 279] width 36 height 20
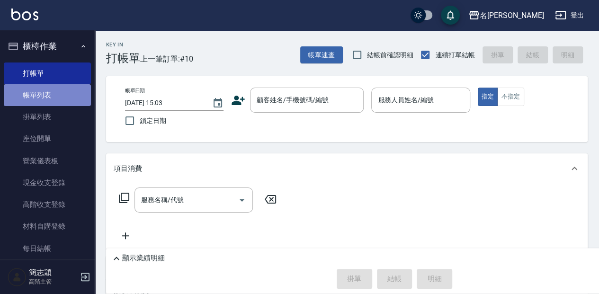
click at [67, 102] on link "帳單列表" at bounding box center [47, 95] width 87 height 22
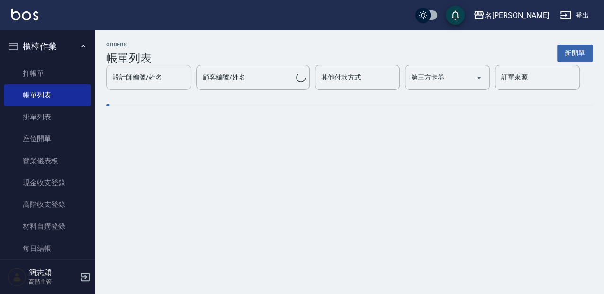
click at [161, 75] on input "設計師編號/姓名" at bounding box center [148, 77] width 77 height 17
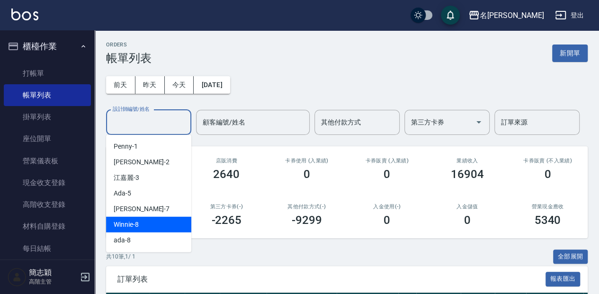
click at [158, 230] on div "Winnie -8" at bounding box center [148, 225] width 85 height 16
type input "Winnie-8"
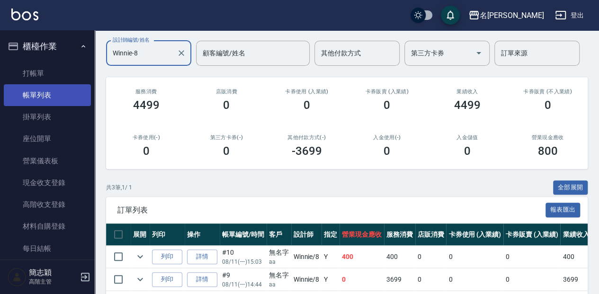
scroll to position [66, 0]
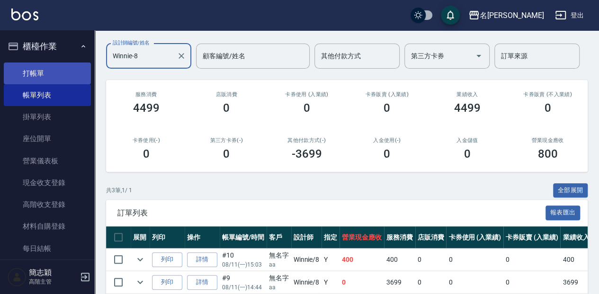
click at [41, 80] on link "打帳單" at bounding box center [47, 74] width 87 height 22
